Goal: Information Seeking & Learning: Check status

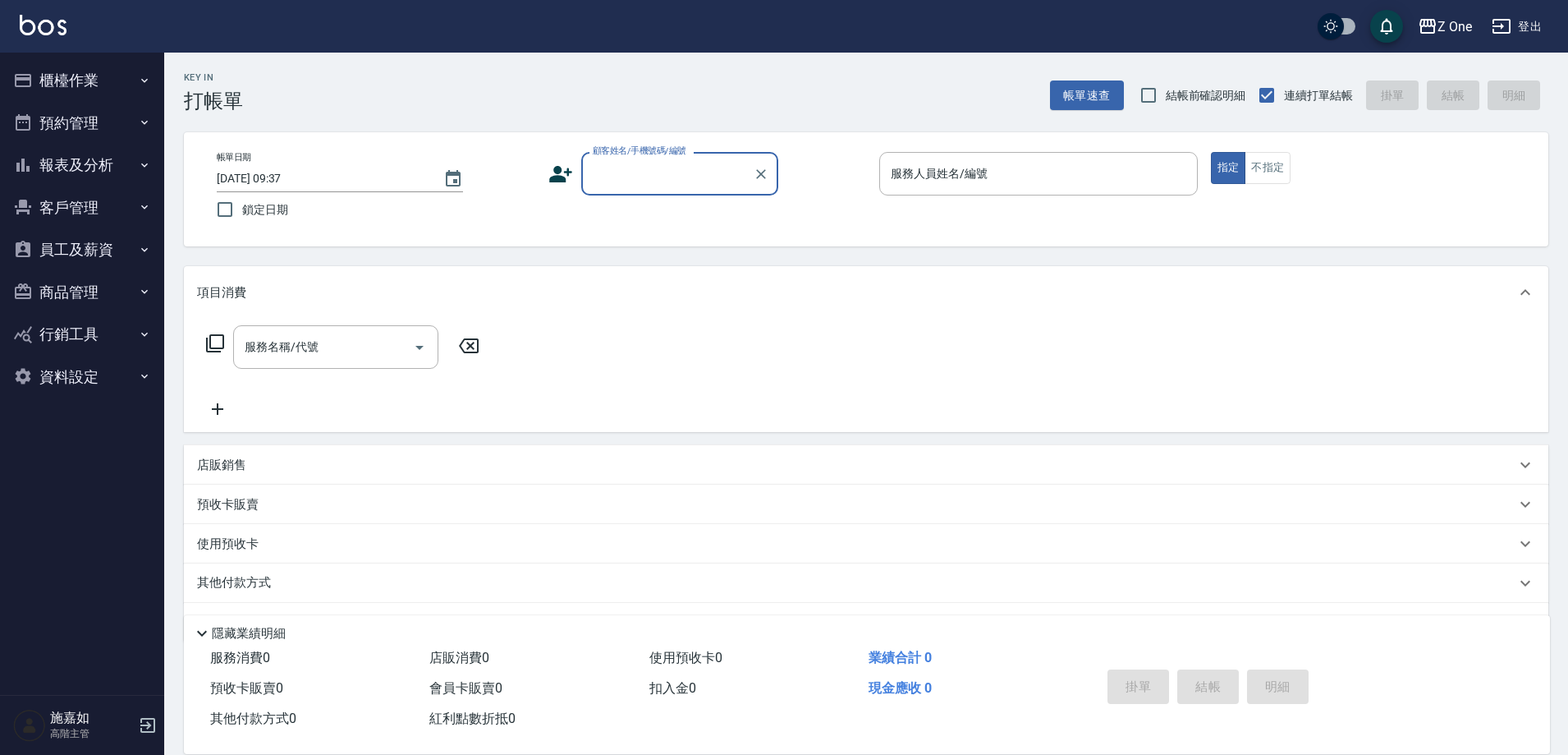
click at [75, 156] on button "報表及分析" at bounding box center [82, 165] width 151 height 43
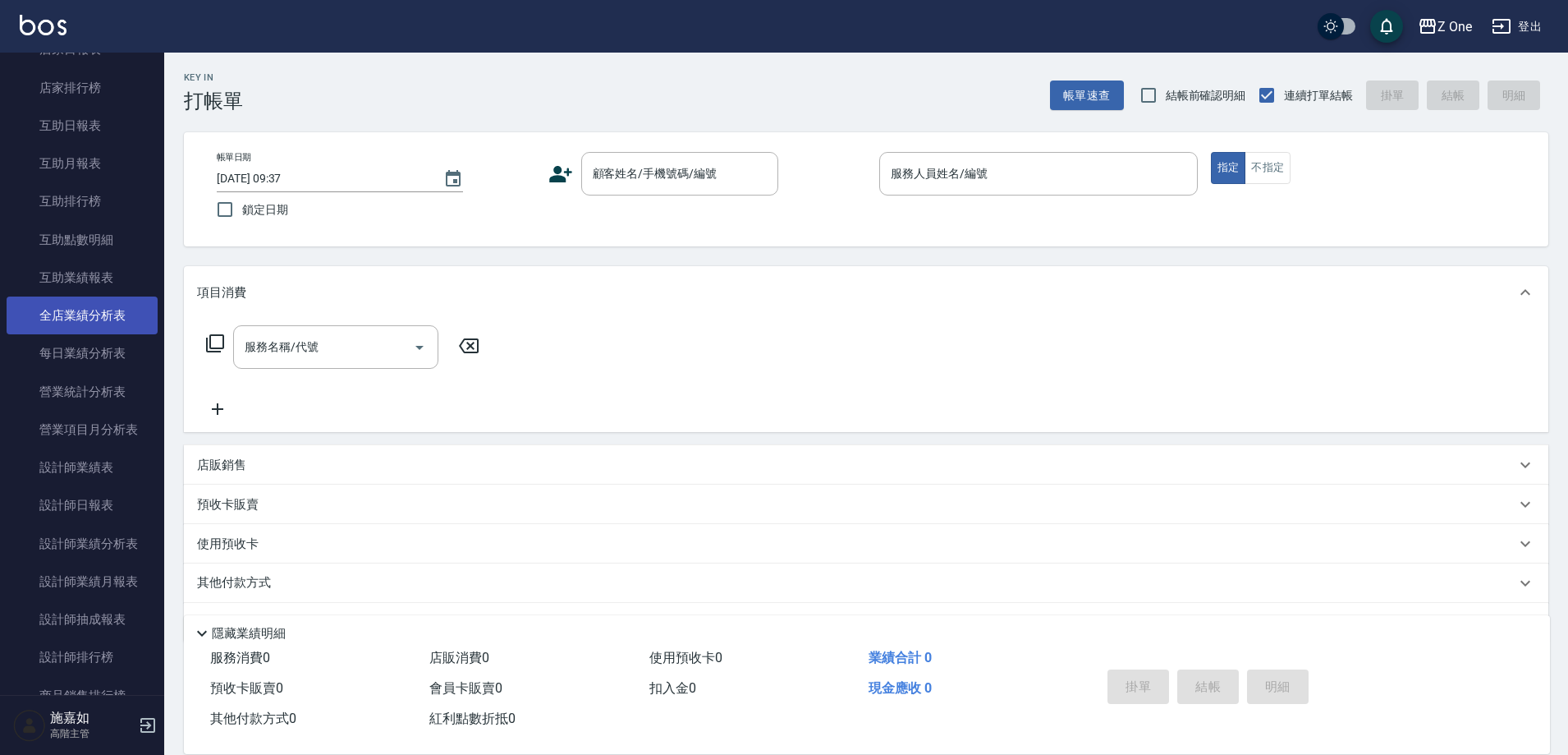
scroll to position [329, 0]
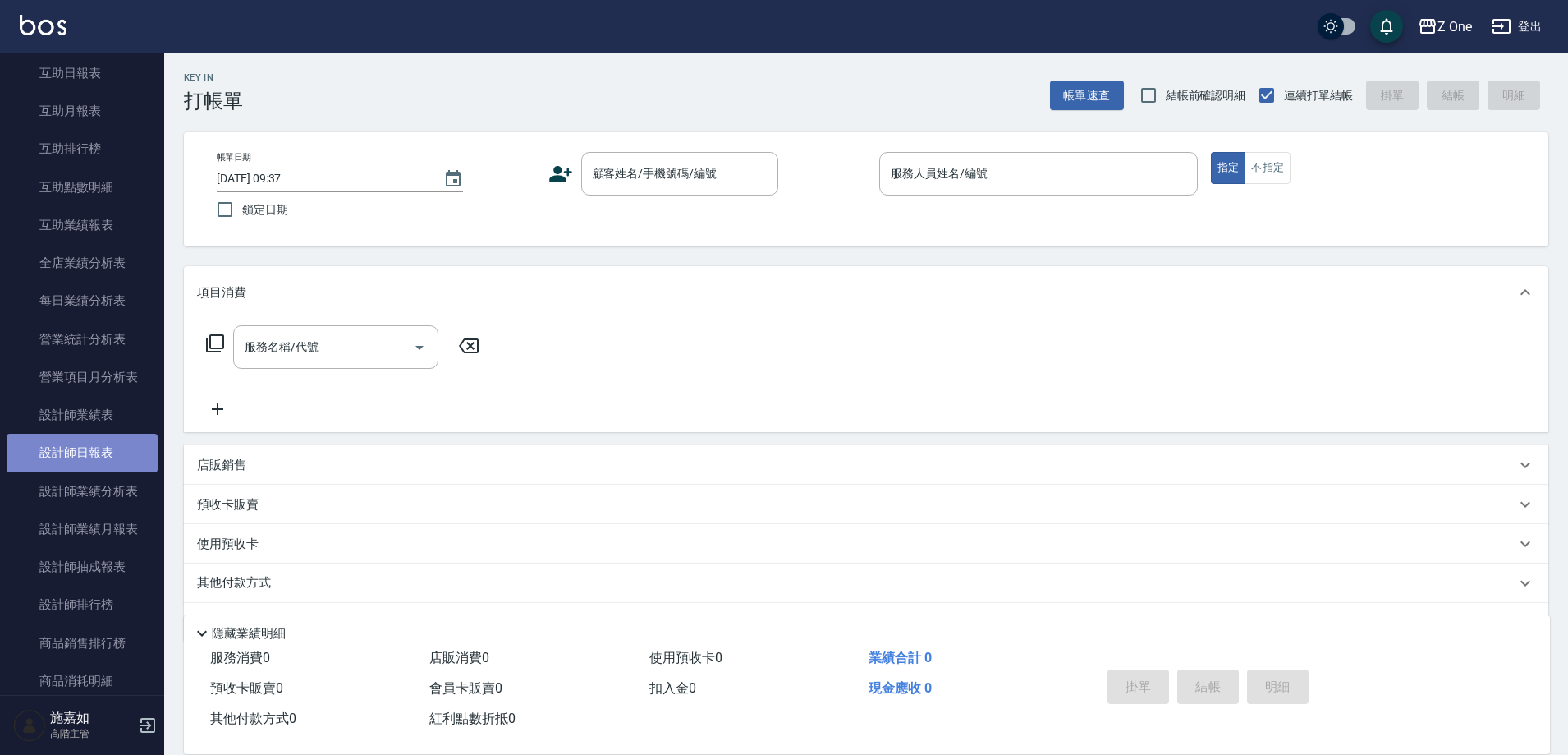
click at [115, 450] on link "設計師日報表" at bounding box center [82, 452] width 151 height 38
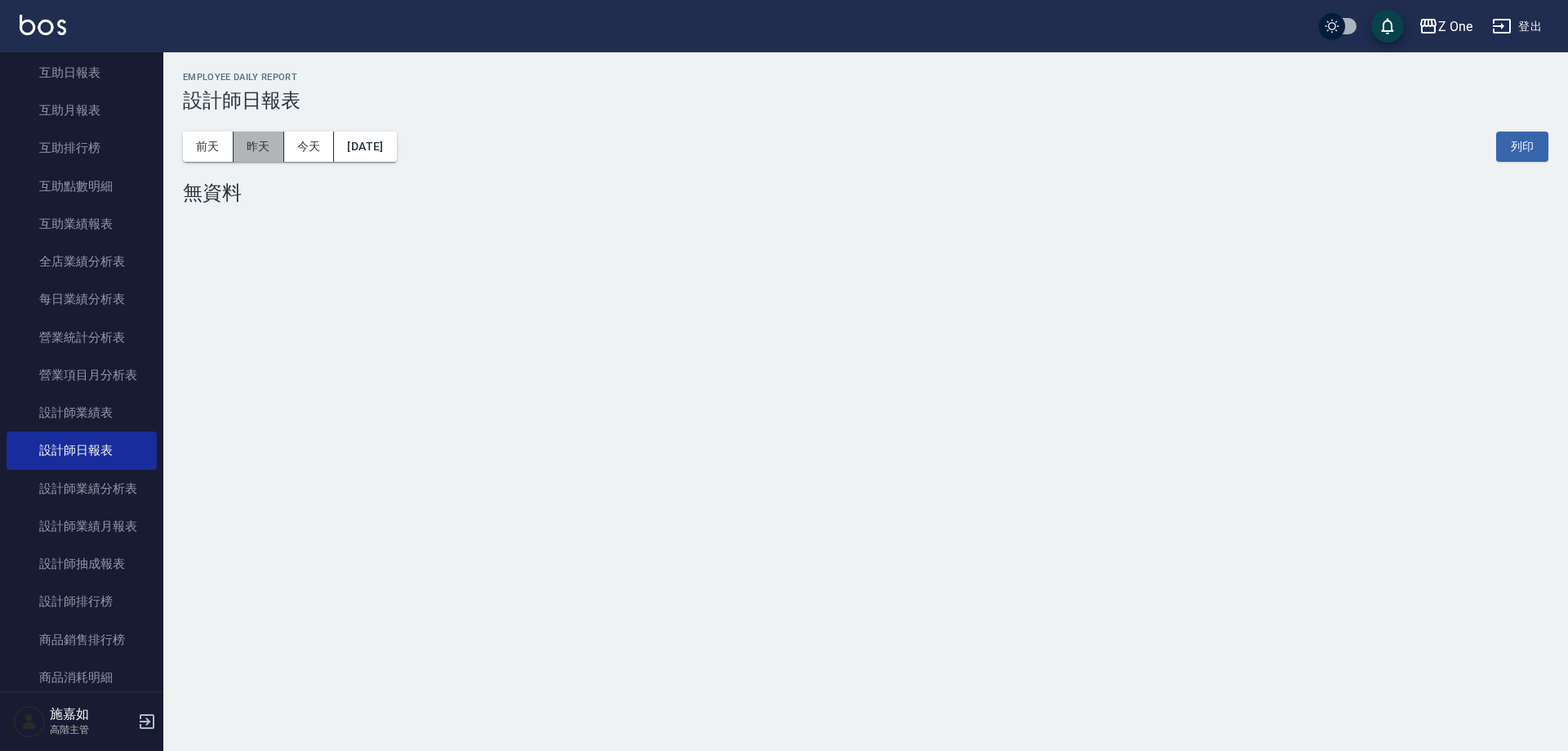
click at [260, 138] on button "昨天" at bounding box center [259, 146] width 51 height 30
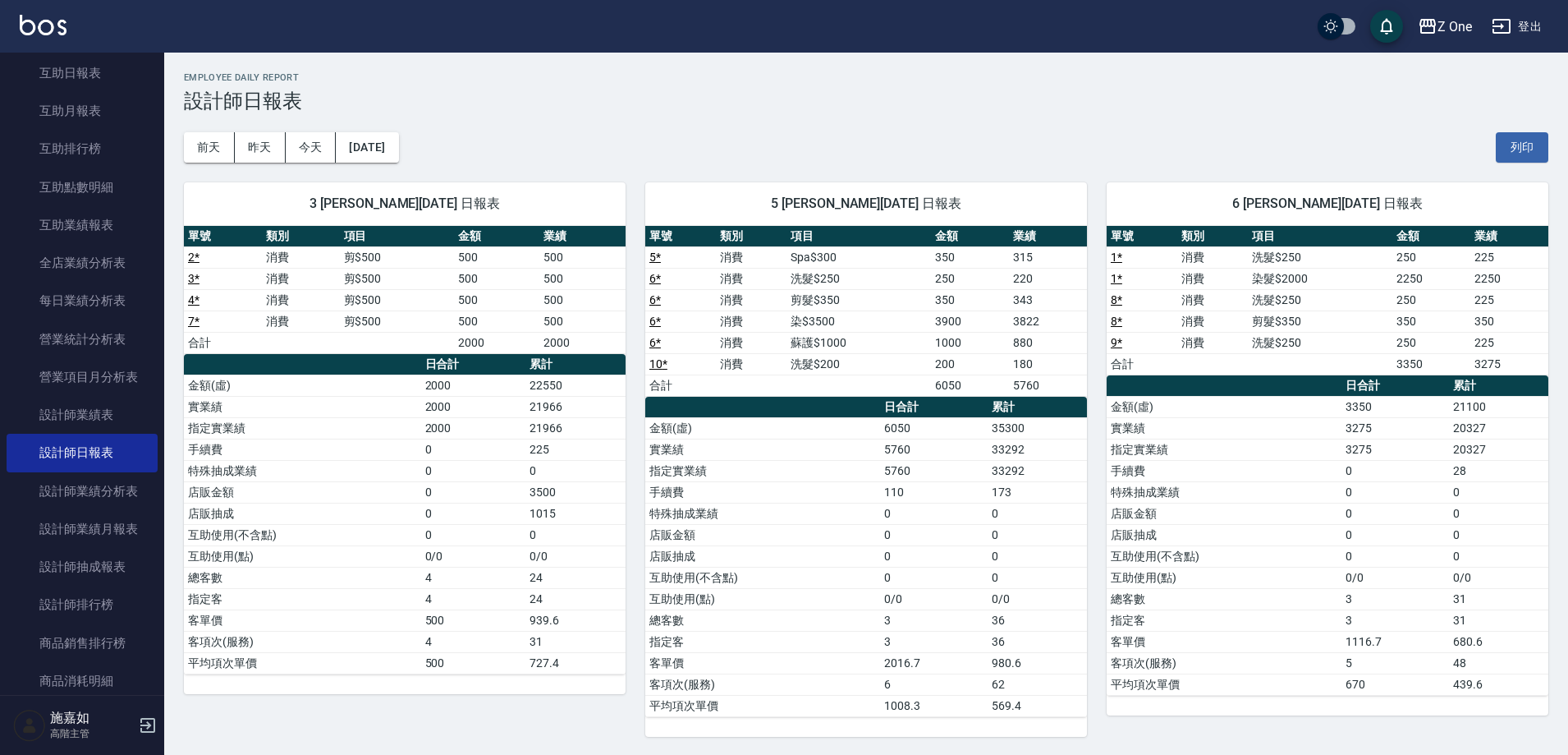
scroll to position [2, 0]
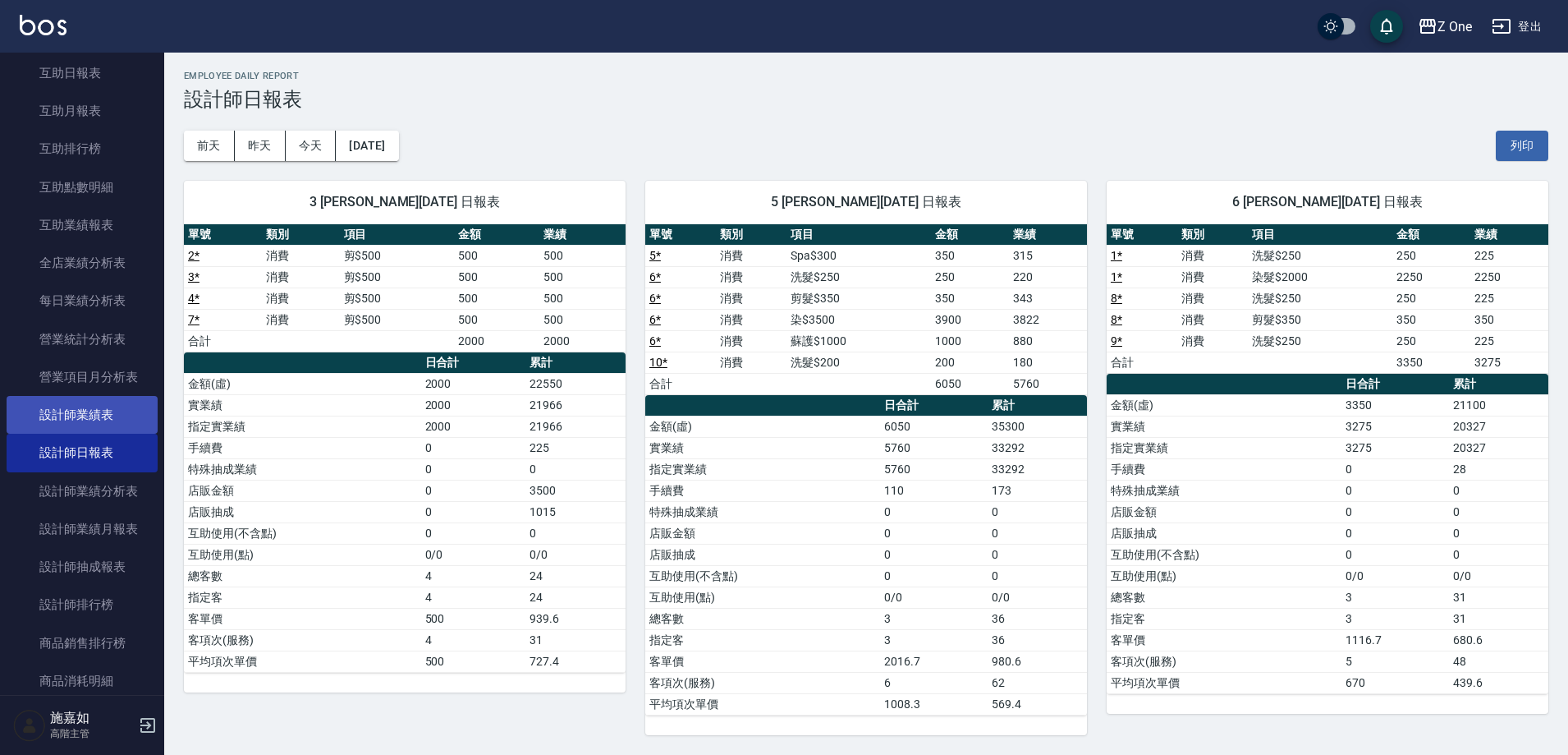
click at [129, 409] on link "設計師業績表" at bounding box center [82, 414] width 151 height 38
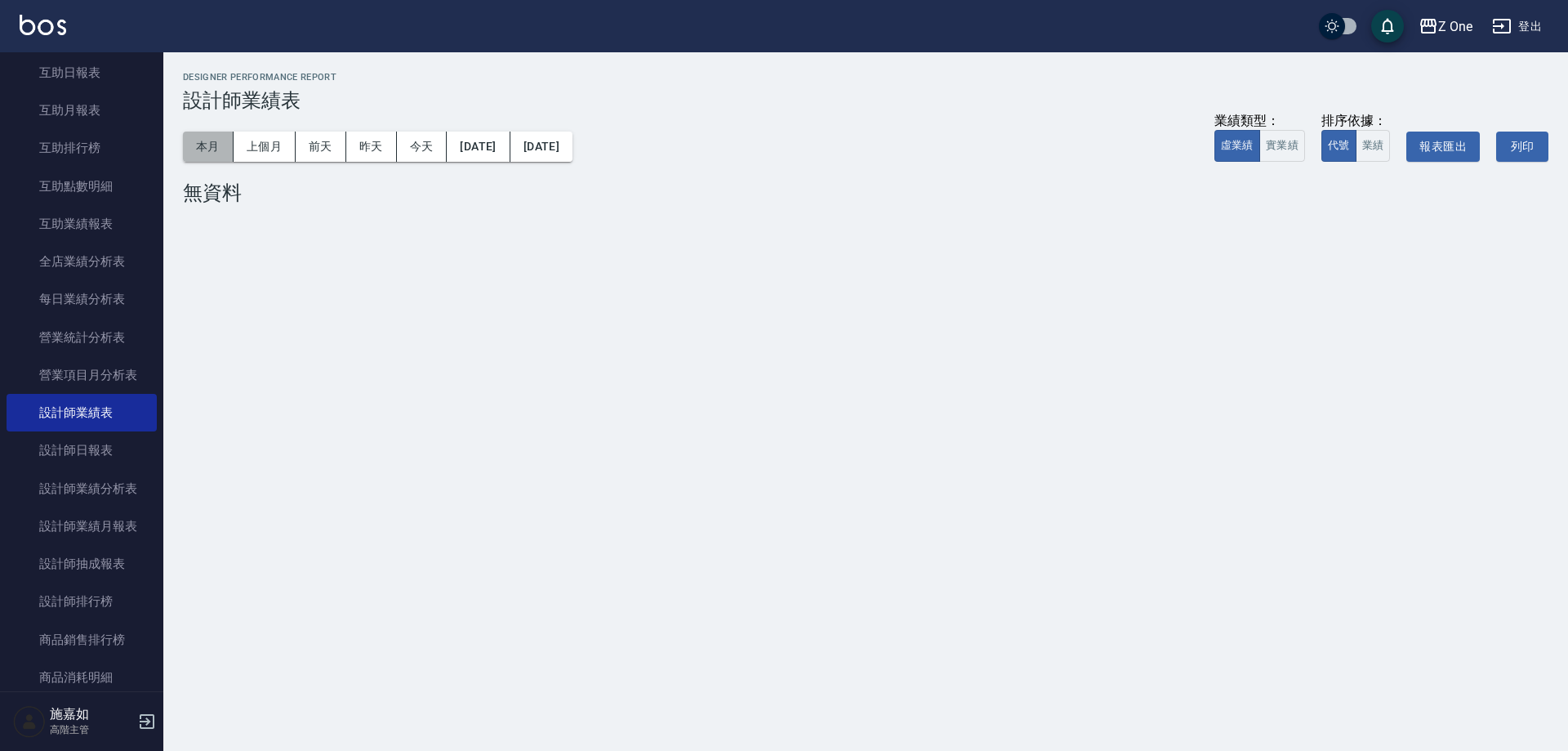
click at [216, 141] on button "本月" at bounding box center [208, 146] width 51 height 30
